Goal: Task Accomplishment & Management: Complete application form

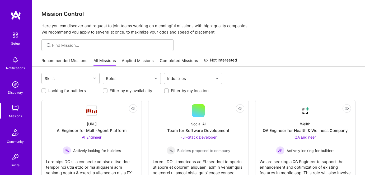
scroll to position [48, 0]
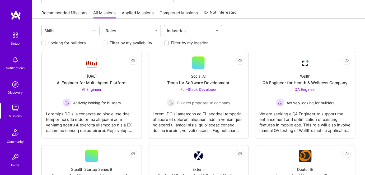
click at [13, 110] on img at bounding box center [15, 108] width 11 height 11
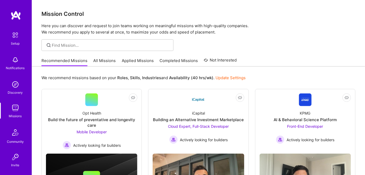
click at [136, 62] on link "Applied Missions" at bounding box center [138, 62] width 32 height 9
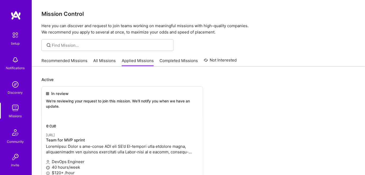
click at [99, 61] on link "All Missions" at bounding box center [105, 62] width 22 height 9
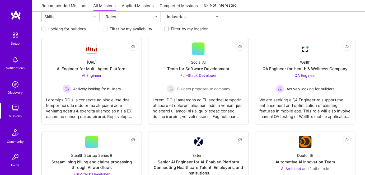
scroll to position [48, 0]
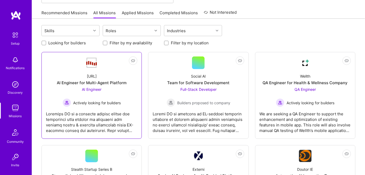
click at [90, 121] on div at bounding box center [91, 120] width 91 height 26
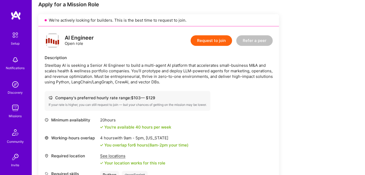
scroll to position [120, 0]
